Goal: Task Accomplishment & Management: Complete application form

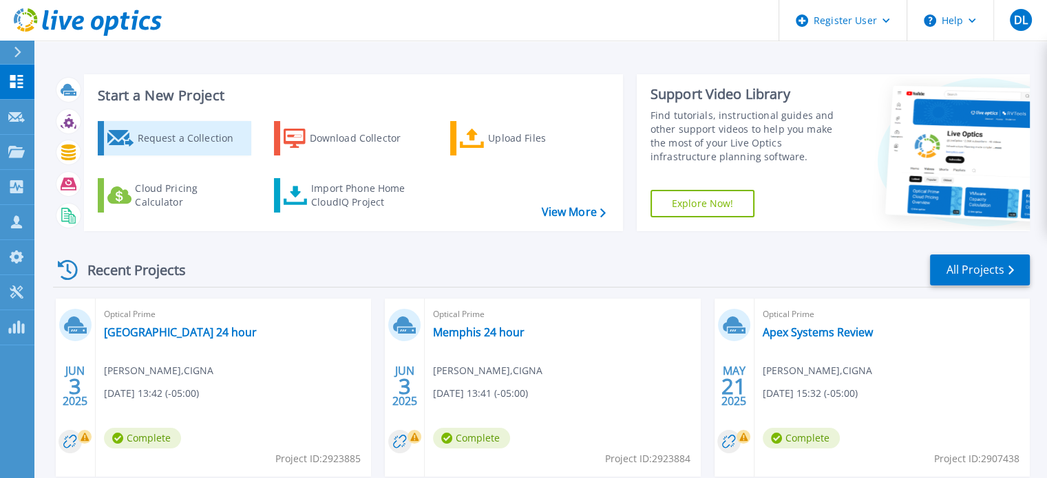
click at [218, 144] on div "Request a Collection" at bounding box center [192, 139] width 110 height 28
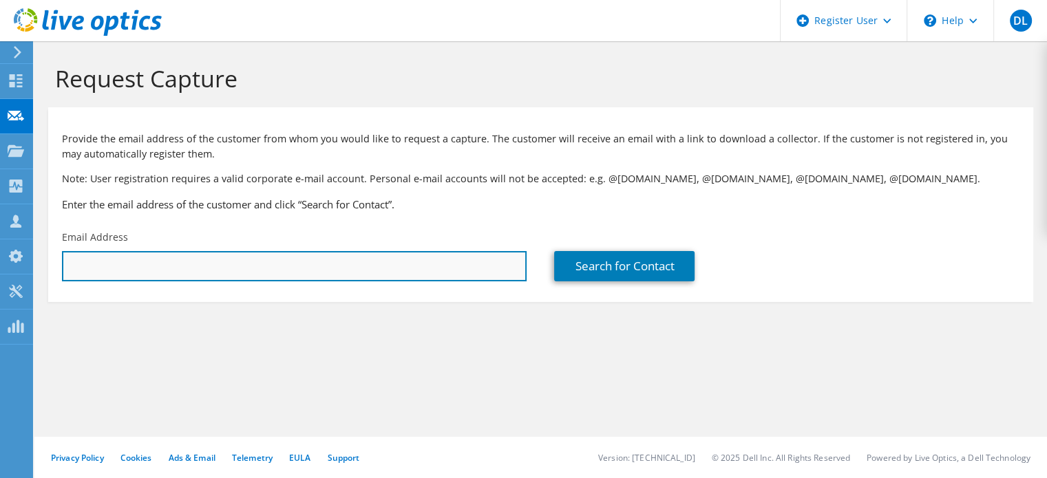
click at [248, 281] on input "text" at bounding box center [294, 266] width 465 height 30
click at [208, 261] on input "text" at bounding box center [294, 266] width 465 height 30
paste input "[PERSON_NAME][EMAIL_ADDRESS][DOMAIN_NAME]"
type input "[PERSON_NAME][EMAIL_ADDRESS][DOMAIN_NAME]"
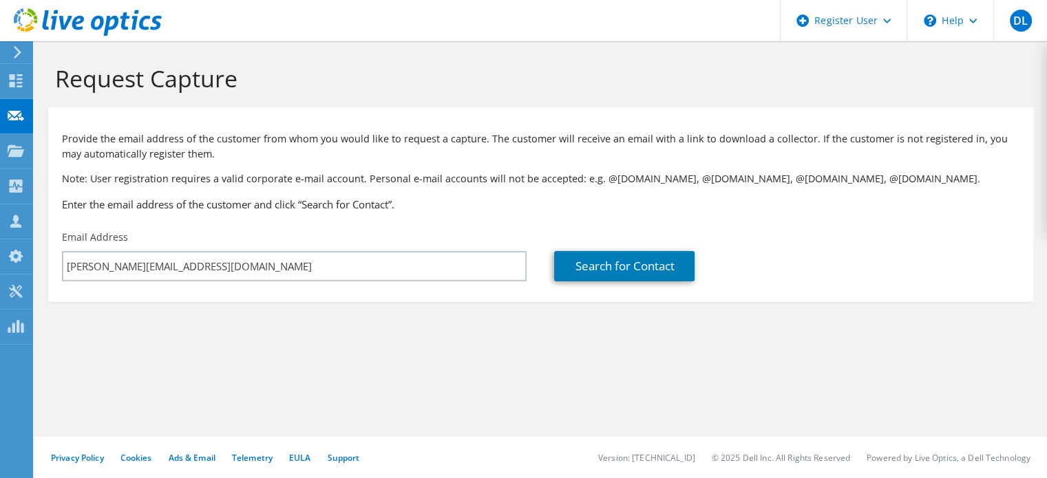
click at [240, 195] on div "Provide the email address of the customer from whom you would like to request a…" at bounding box center [540, 168] width 985 height 109
click at [605, 267] on link "Search for Contact" at bounding box center [624, 266] width 140 height 30
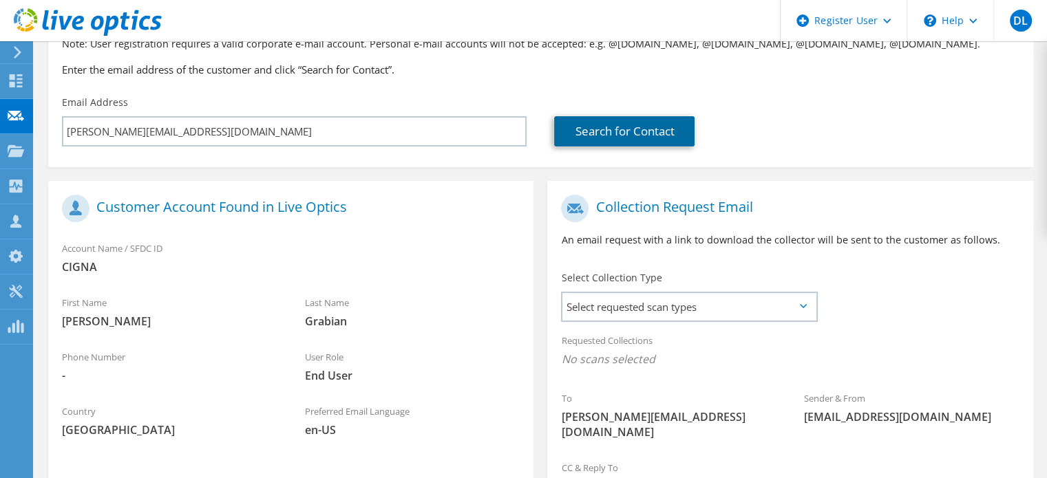
scroll to position [138, 0]
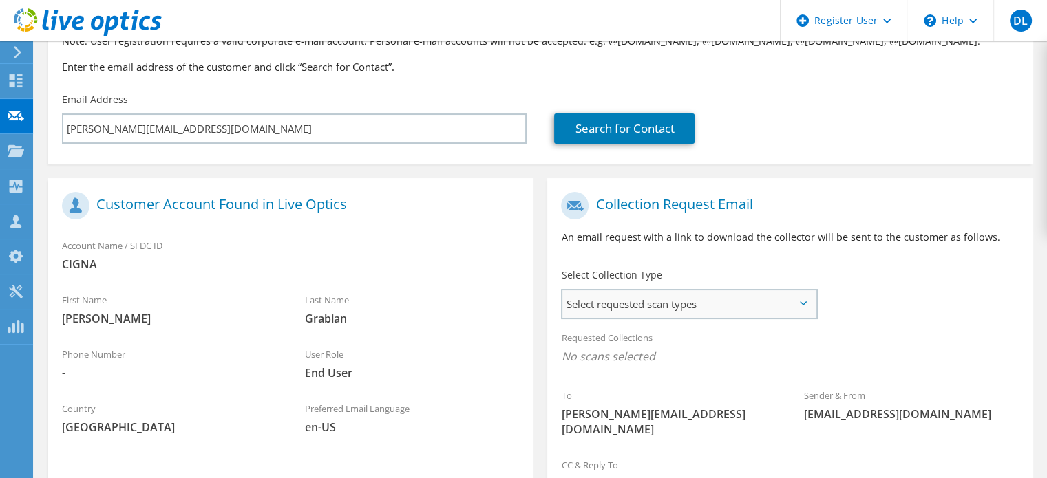
click at [714, 302] on span "Select requested scan types" at bounding box center [688, 304] width 253 height 28
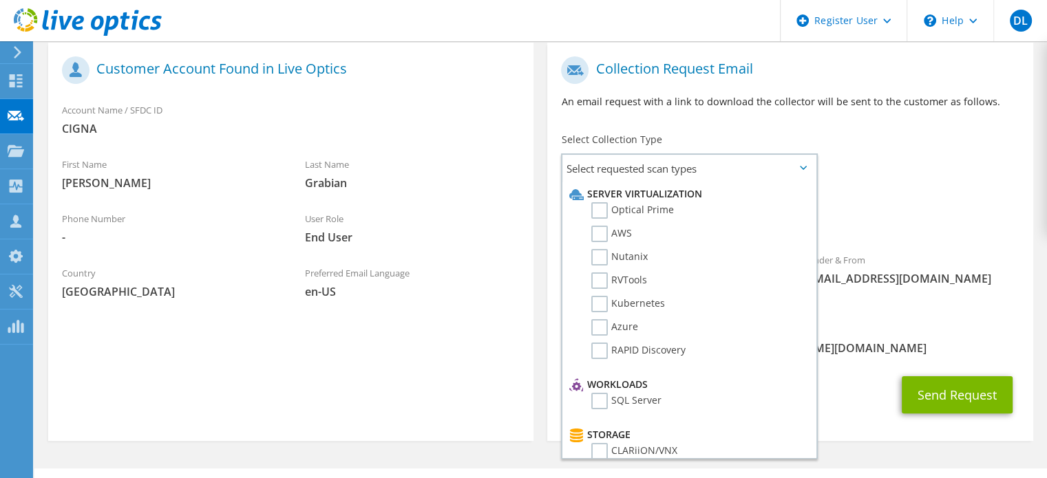
scroll to position [275, 0]
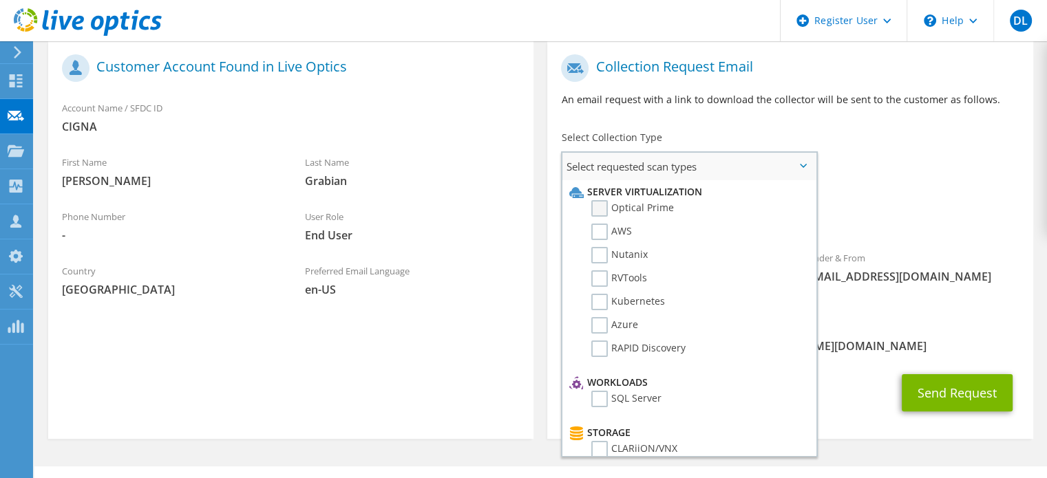
click at [603, 208] on label "Optical Prime" at bounding box center [632, 208] width 83 height 17
click at [0, 0] on input "Optical Prime" at bounding box center [0, 0] width 0 height 0
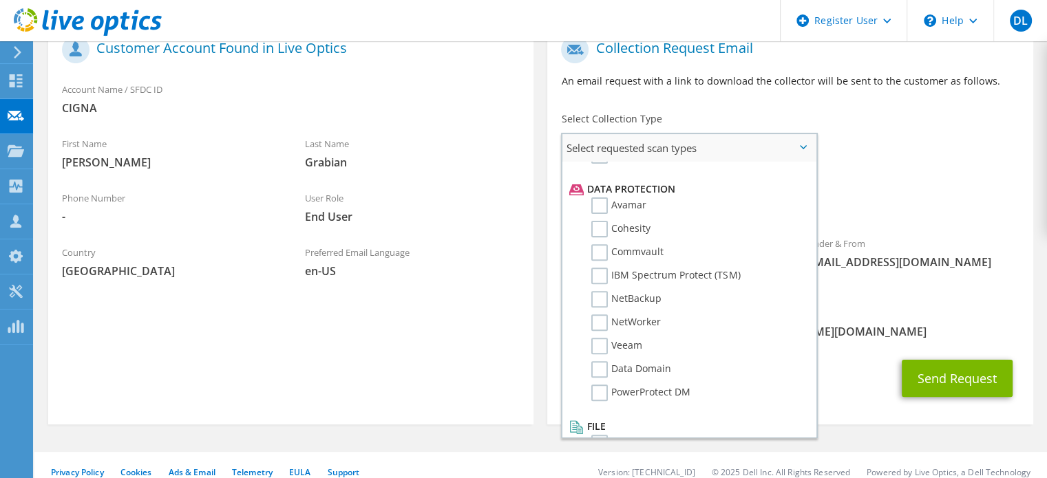
scroll to position [590, 0]
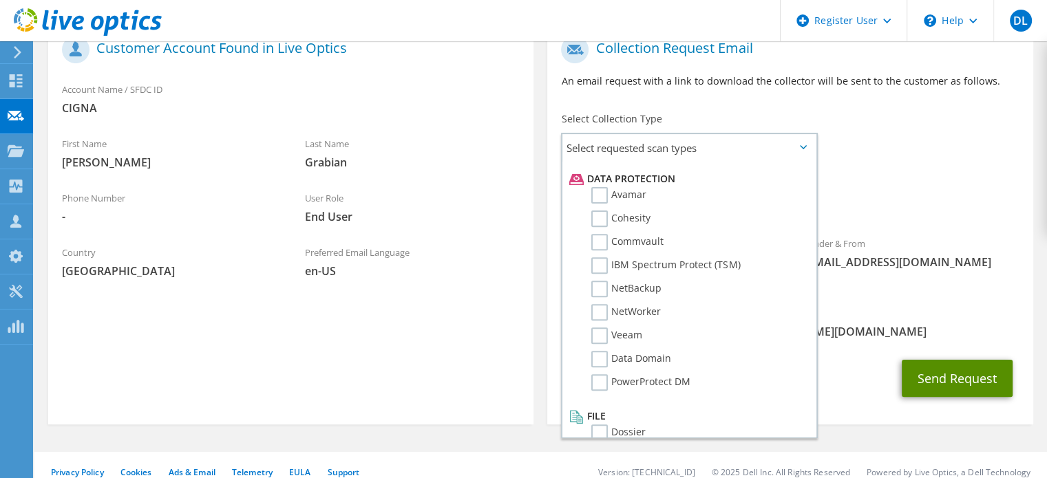
click at [955, 360] on button "Send Request" at bounding box center [957, 378] width 111 height 37
